Goal: Use online tool/utility: Use online tool/utility

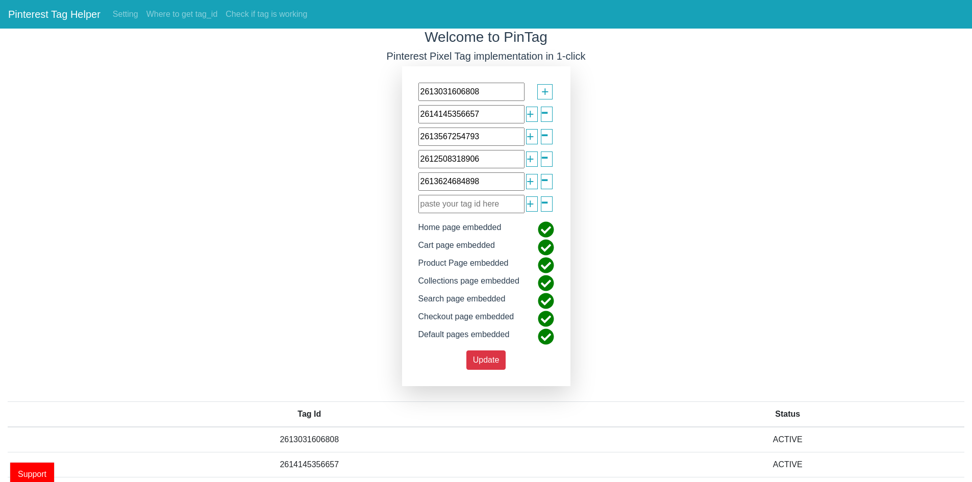
click at [471, 213] on input "text" at bounding box center [471, 204] width 106 height 18
paste input "2612936389470"
type input "2612936389470"
click at [526, 201] on span "+" at bounding box center [530, 203] width 8 height 19
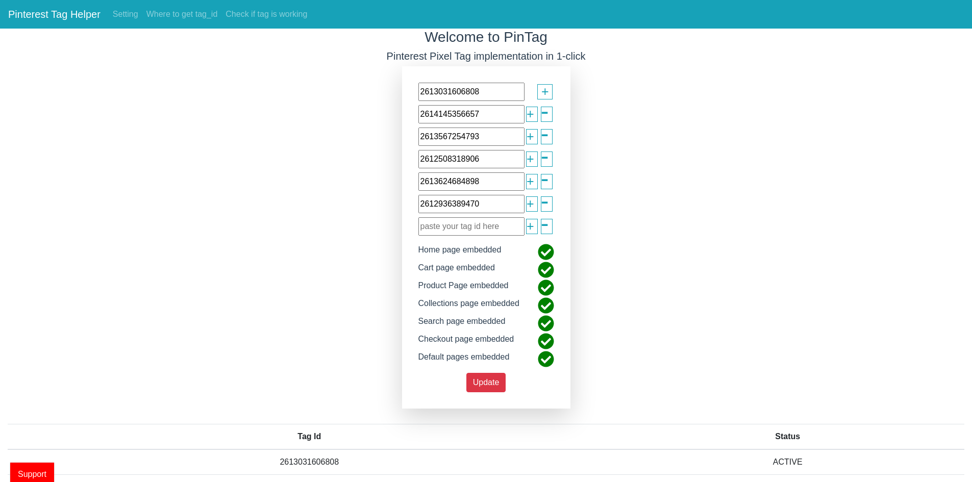
click at [456, 228] on input "text" at bounding box center [471, 226] width 106 height 18
paste input "2613107098057"
type input "2613107098057"
click at [532, 225] on div "+" at bounding box center [532, 226] width 12 height 15
click at [526, 227] on div "+" at bounding box center [532, 226] width 12 height 15
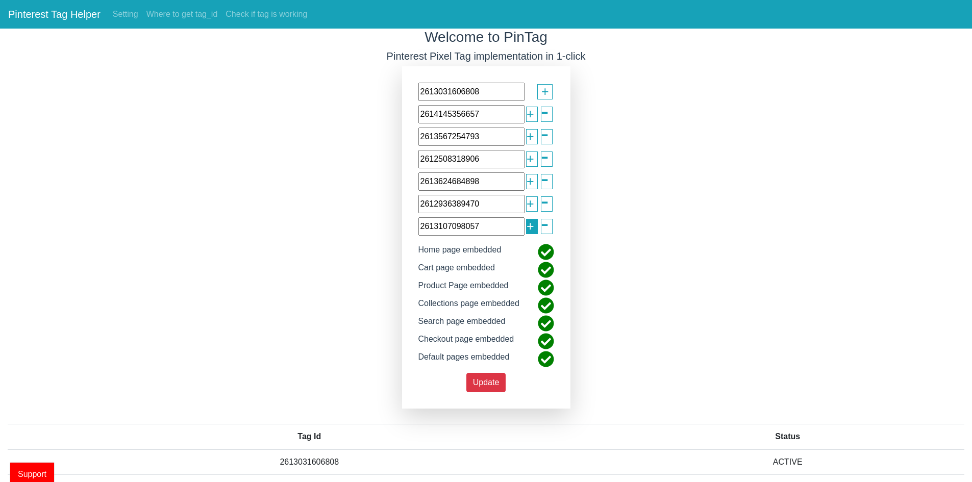
click at [530, 230] on span "+" at bounding box center [530, 226] width 8 height 19
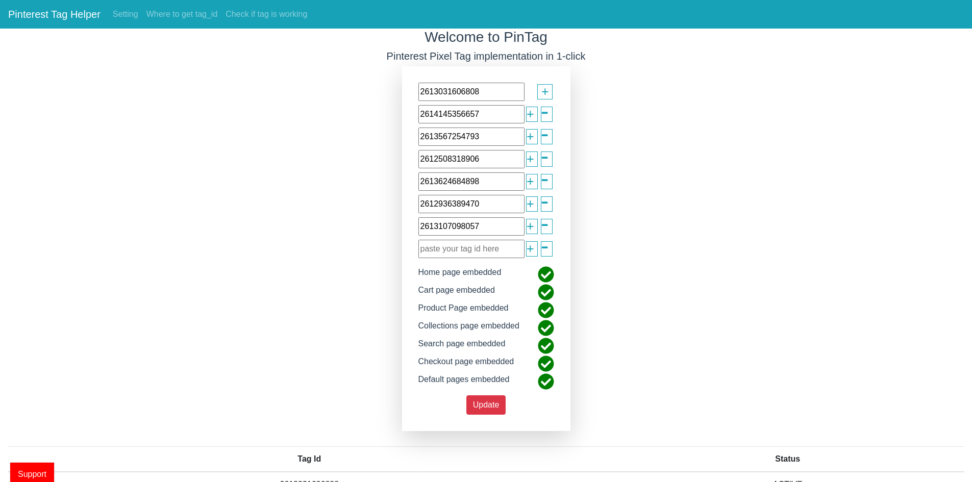
click at [485, 255] on input "text" at bounding box center [471, 249] width 106 height 18
paste input "2612909732068"
type input "2612909732068"
click at [488, 399] on button "Update" at bounding box center [486, 404] width 40 height 19
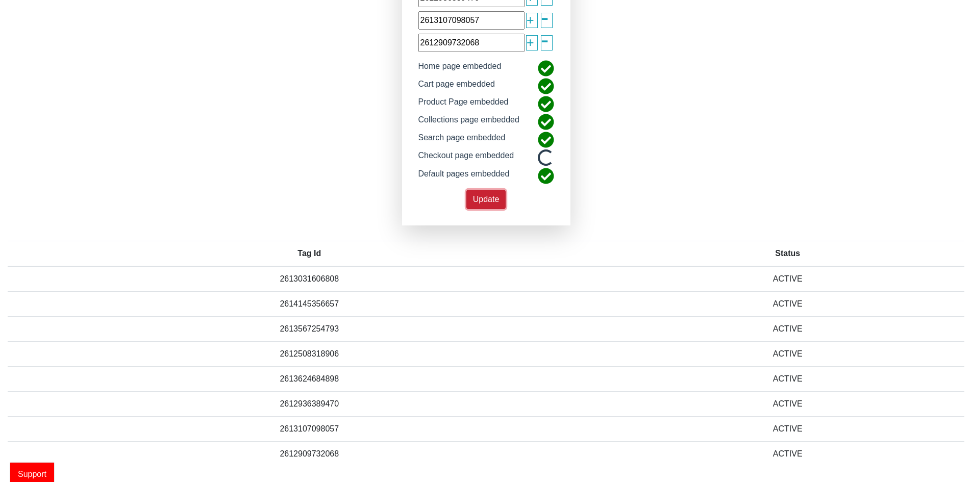
scroll to position [206, 0]
